Goal: Task Accomplishment & Management: Use online tool/utility

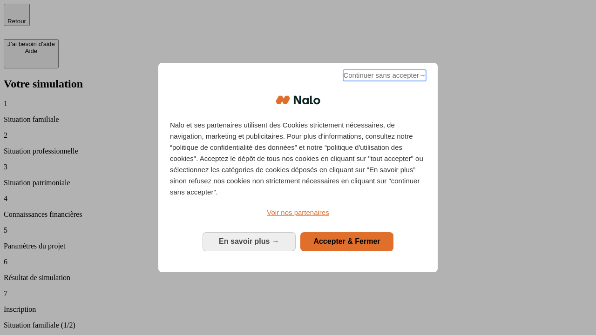
click at [384, 77] on span "Continuer sans accepter →" at bounding box center [384, 75] width 83 height 11
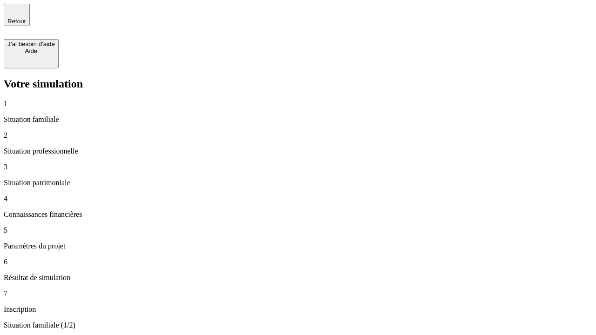
type input "30 000"
